Goal: Find specific page/section: Find specific page/section

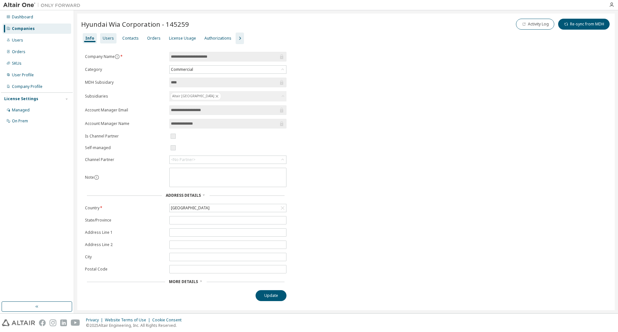
click at [106, 36] on div "Users" at bounding box center [108, 38] width 11 height 5
